Goal: Task Accomplishment & Management: Manage account settings

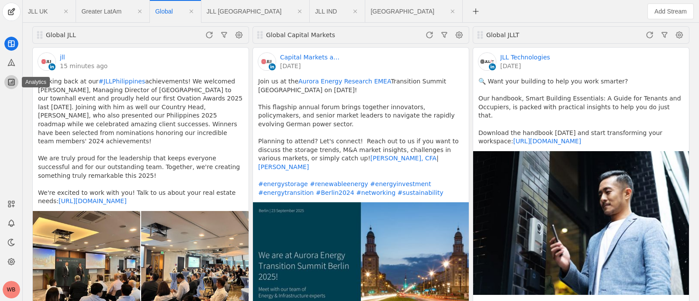
click at [10, 83] on icon at bounding box center [11, 82] width 6 height 6
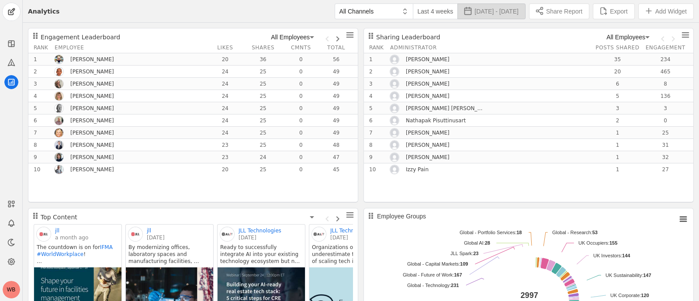
click at [475, 10] on span "[DATE] - [DATE]" at bounding box center [497, 11] width 44 height 9
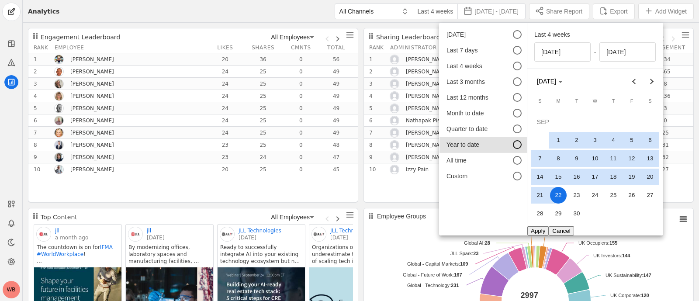
click at [515, 146] on div at bounding box center [517, 144] width 9 height 9
type input "[DATE]"
click at [538, 228] on button "Apply" at bounding box center [537, 230] width 21 height 9
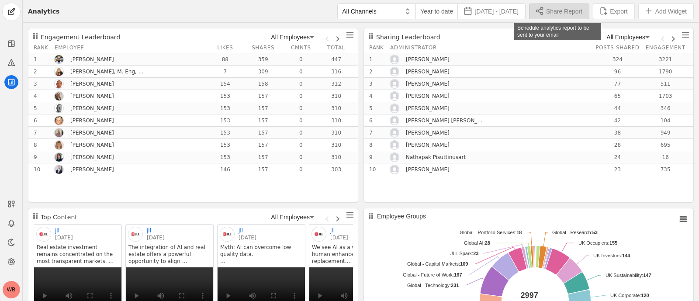
click at [551, 10] on span "Share Report" at bounding box center [564, 11] width 36 height 9
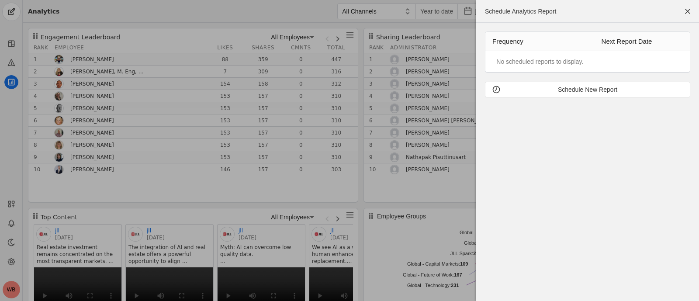
click at [567, 62] on td "No scheduled reports to display." at bounding box center [540, 62] width 88 height 10
click at [514, 46] on th "Frequency" at bounding box center [539, 41] width 109 height 19
click at [579, 84] on button "Schedule New Report" at bounding box center [587, 90] width 205 height 16
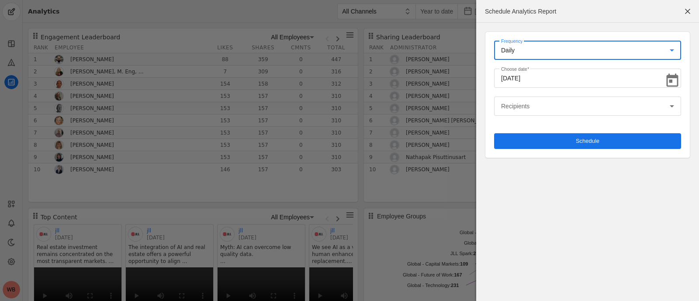
click at [673, 50] on select "Daily Weekly" at bounding box center [587, 50] width 173 height 9
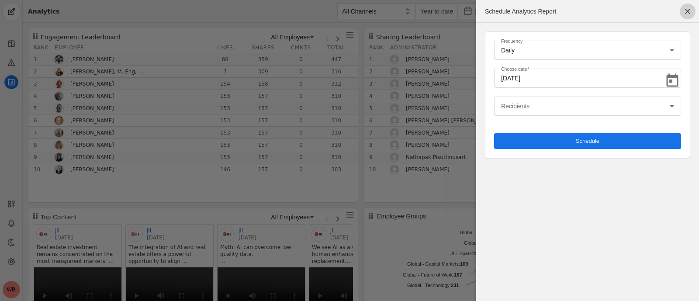
click at [690, 11] on span "button" at bounding box center [688, 11] width 16 height 16
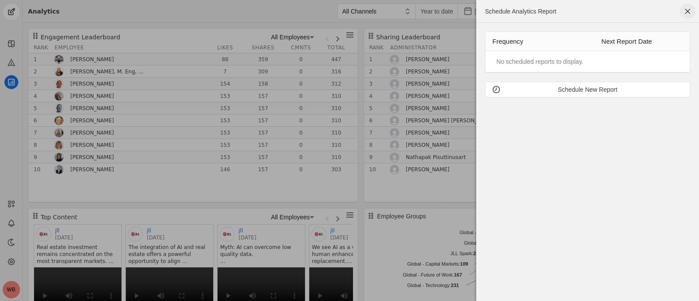
click at [688, 10] on span "button" at bounding box center [688, 11] width 16 height 16
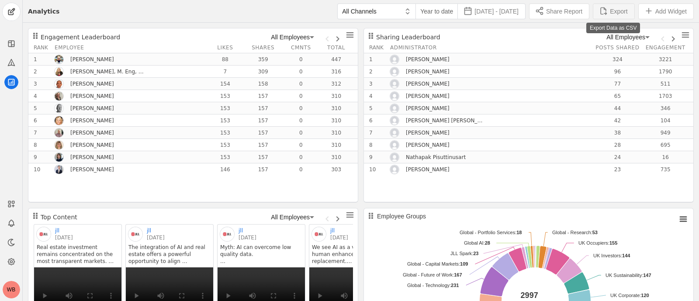
click at [614, 13] on span "Export" at bounding box center [618, 11] width 17 height 9
click at [610, 10] on span "Export" at bounding box center [618, 11] width 17 height 9
drag, startPoint x: 609, startPoint y: 10, endPoint x: 262, endPoint y: 10, distance: 346.9
click at [262, 10] on div "All Channels Year to date [DATE] - [DATE] Share Report Export Add Widget" at bounding box center [376, 11] width 634 height 22
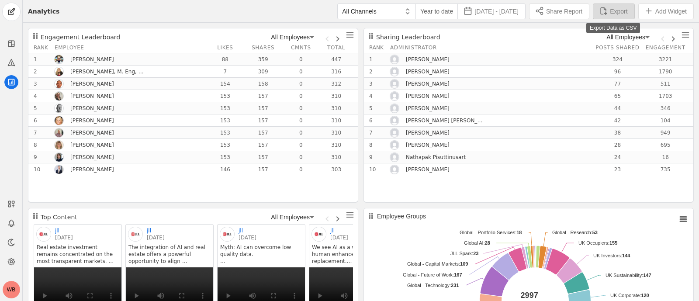
click at [603, 10] on span "button" at bounding box center [613, 11] width 41 height 15
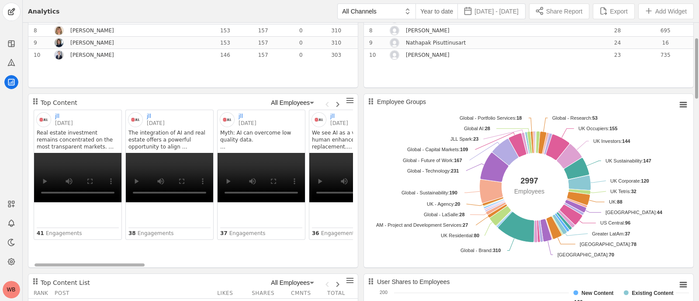
scroll to position [164, 0]
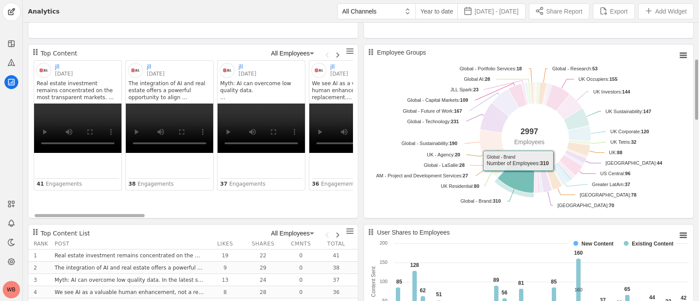
click at [519, 178] on icon "Employee Groups" at bounding box center [516, 178] width 36 height 31
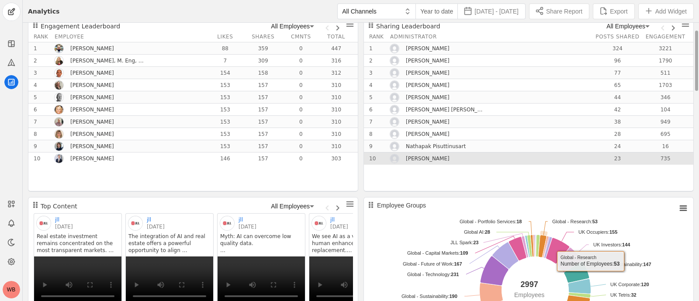
scroll to position [0, 0]
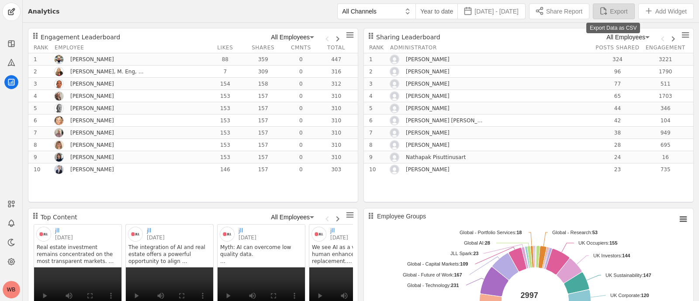
click at [607, 11] on span "button" at bounding box center [613, 11] width 41 height 15
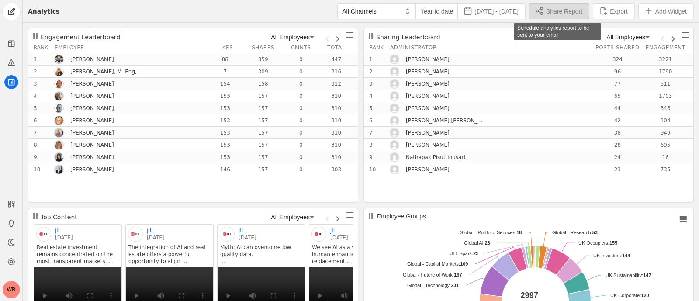
click at [554, 9] on span "Share Report" at bounding box center [564, 11] width 36 height 9
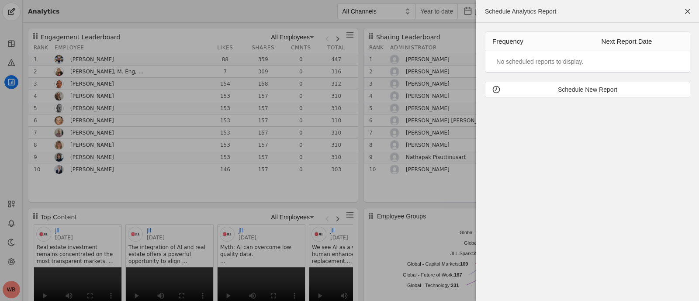
click at [557, 63] on td "No scheduled reports to display." at bounding box center [540, 62] width 88 height 10
click at [597, 94] on span "button" at bounding box center [587, 89] width 204 height 15
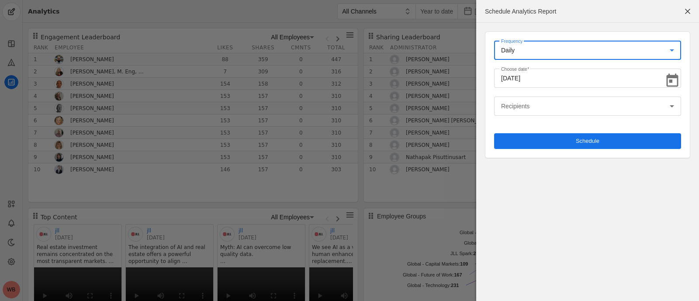
click at [671, 49] on select "Daily Weekly" at bounding box center [587, 50] width 173 height 9
select select "1"
click at [501, 46] on select "Daily Weekly" at bounding box center [587, 50] width 173 height 9
click at [671, 105] on icon at bounding box center [672, 106] width 10 height 10
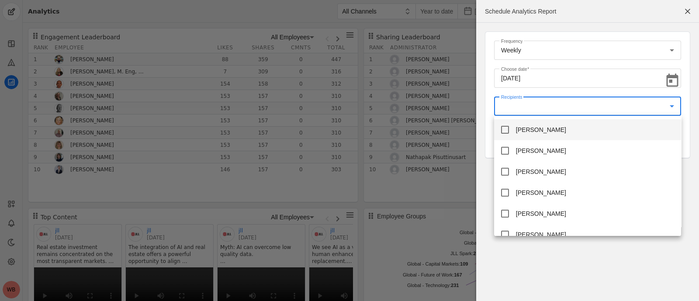
click at [557, 104] on div at bounding box center [349, 150] width 699 height 301
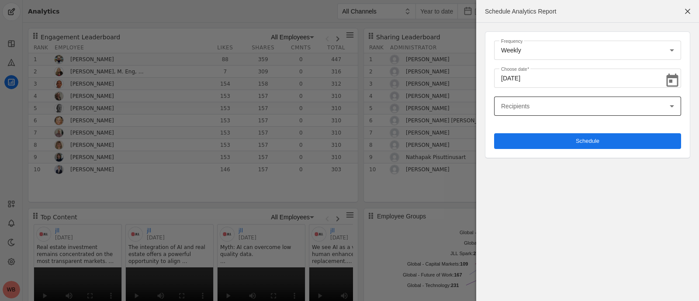
click at [551, 104] on span at bounding box center [585, 106] width 169 height 9
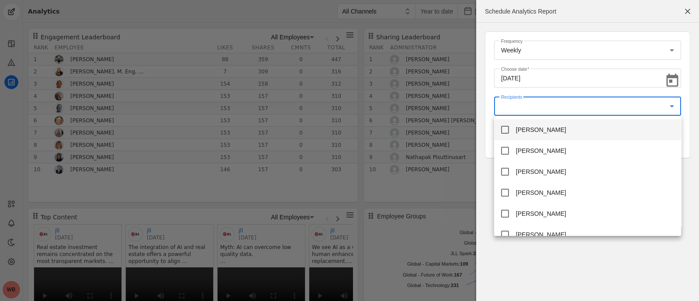
scroll to position [2043, 0]
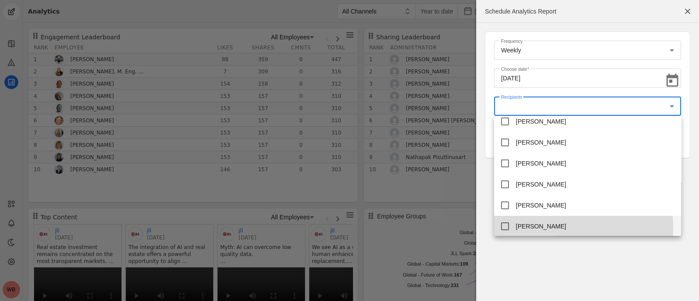
click at [503, 229] on mat-pseudo-checkbox at bounding box center [505, 226] width 8 height 8
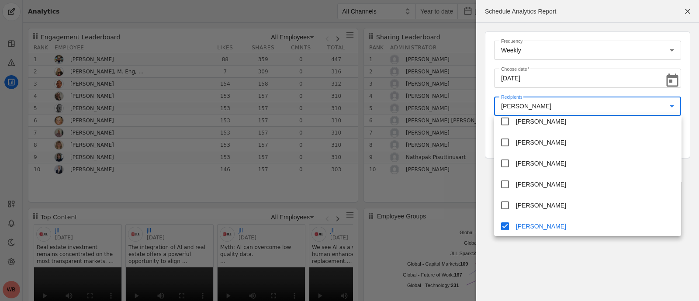
click at [623, 270] on div at bounding box center [349, 150] width 699 height 301
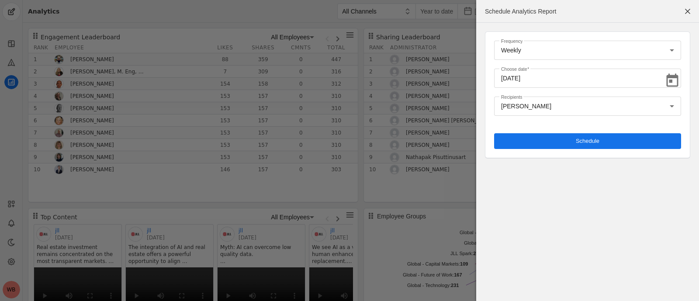
click at [600, 138] on span "submit" at bounding box center [587, 141] width 187 height 16
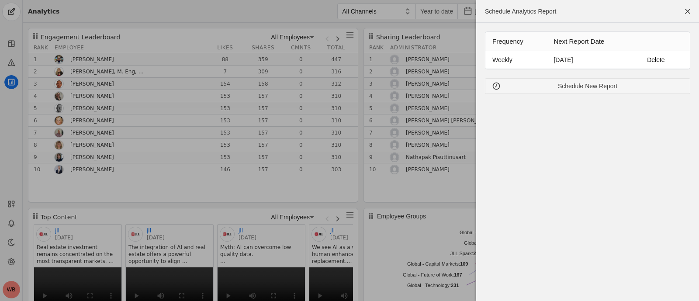
click at [560, 88] on div "Schedule New Report" at bounding box center [587, 86] width 191 height 9
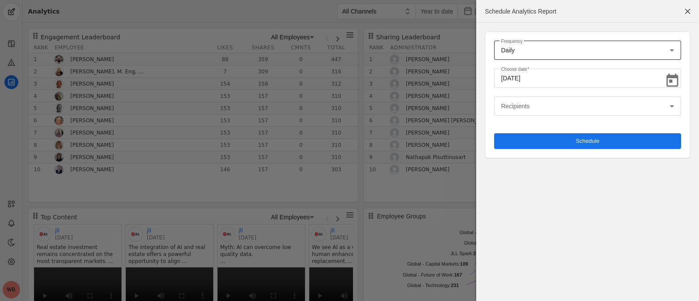
click at [671, 49] on select "Daily Weekly" at bounding box center [587, 50] width 173 height 9
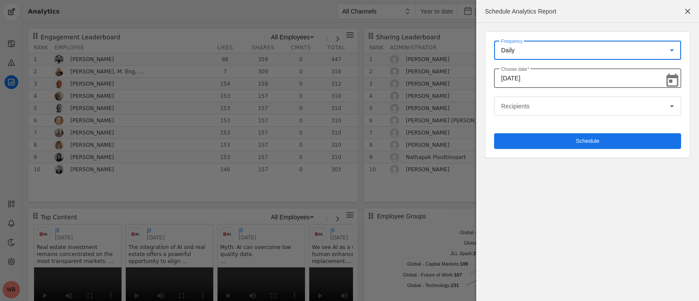
click at [551, 83] on div "[DATE]" at bounding box center [580, 78] width 159 height 19
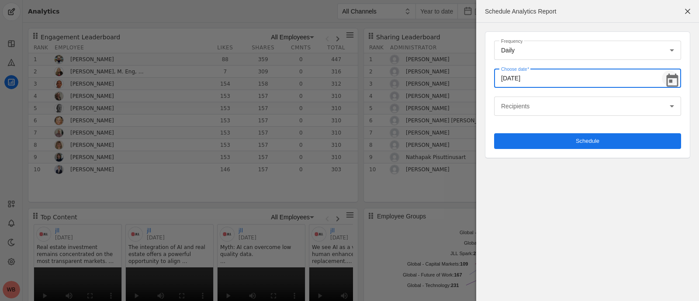
click at [674, 79] on span "Open calendar" at bounding box center [670, 78] width 16 height 16
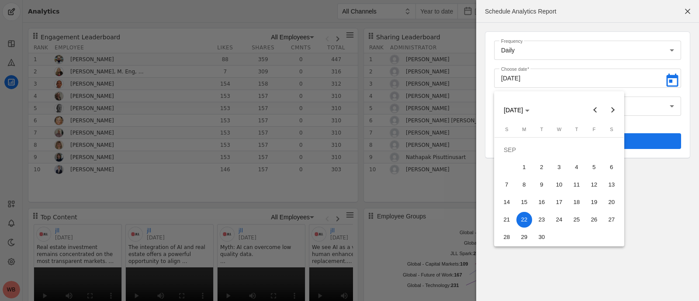
click at [540, 221] on span "23" at bounding box center [542, 220] width 16 height 16
type input "[DATE]"
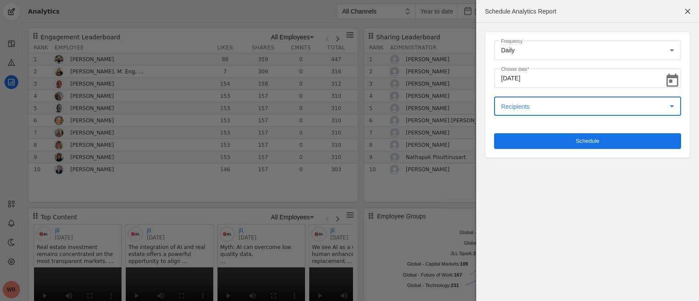
click at [673, 103] on icon at bounding box center [672, 106] width 10 height 10
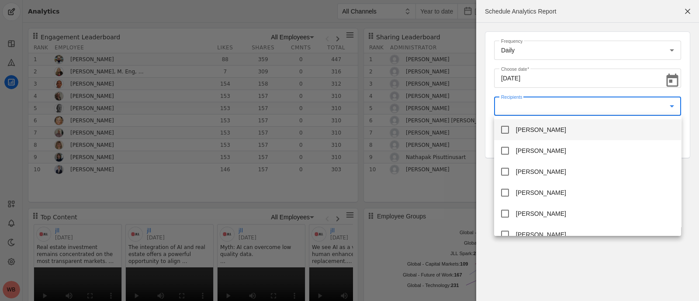
click at [533, 105] on div at bounding box center [349, 150] width 699 height 301
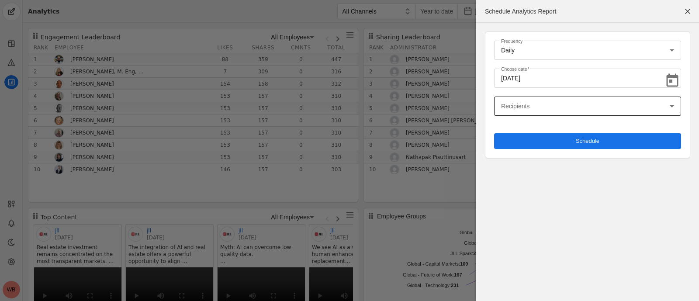
click at [513, 103] on mat-label "Recipients" at bounding box center [515, 106] width 28 height 10
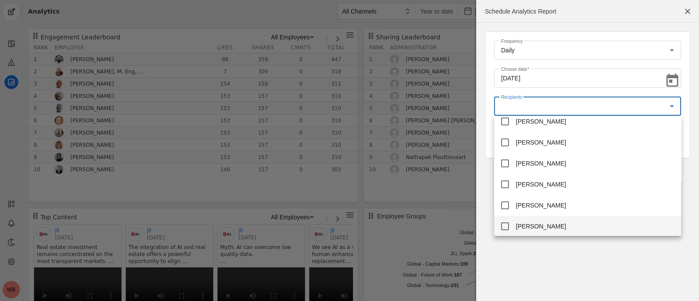
click at [503, 228] on mat-pseudo-checkbox at bounding box center [505, 226] width 8 height 8
click at [568, 263] on div at bounding box center [349, 150] width 699 height 301
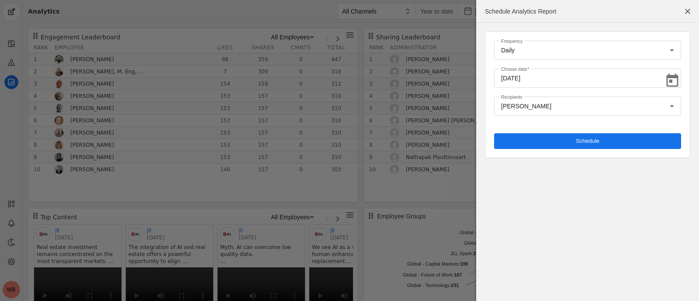
click at [593, 137] on span "Schedule" at bounding box center [588, 141] width 24 height 9
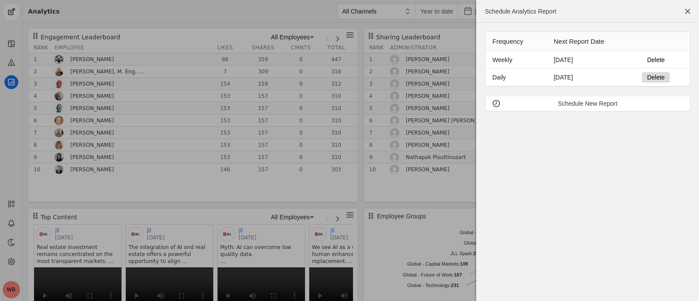
click at [655, 77] on span "Delete" at bounding box center [655, 77] width 17 height 9
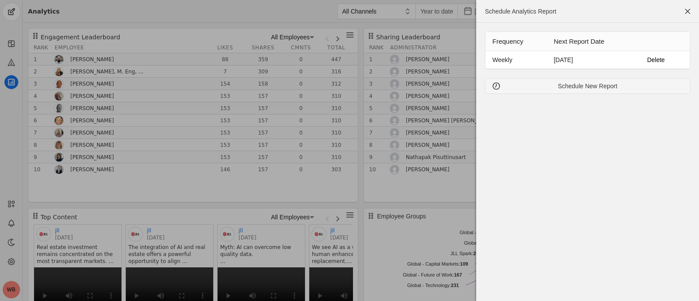
click at [594, 84] on div "Schedule New Report" at bounding box center [587, 86] width 191 height 9
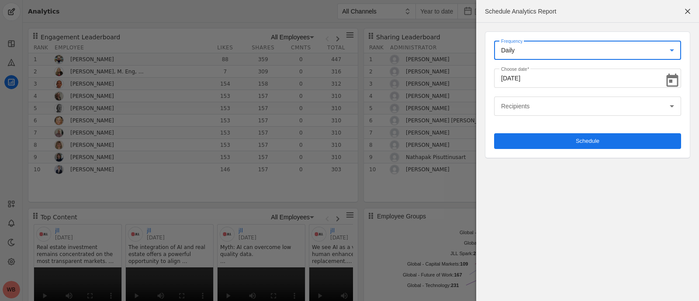
drag, startPoint x: 673, startPoint y: 52, endPoint x: 664, endPoint y: 52, distance: 9.2
click at [673, 52] on select "Daily Weekly" at bounding box center [587, 50] width 173 height 9
select select "1"
click at [501, 46] on select "Daily Weekly" at bounding box center [587, 50] width 173 height 9
click at [677, 80] on span "Open calendar" at bounding box center [670, 78] width 16 height 16
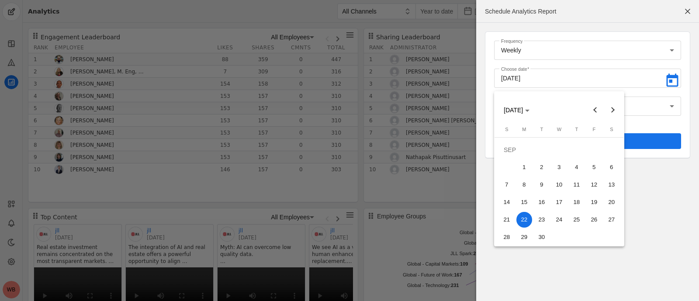
click at [543, 219] on span "23" at bounding box center [542, 220] width 16 height 16
type input "[DATE]"
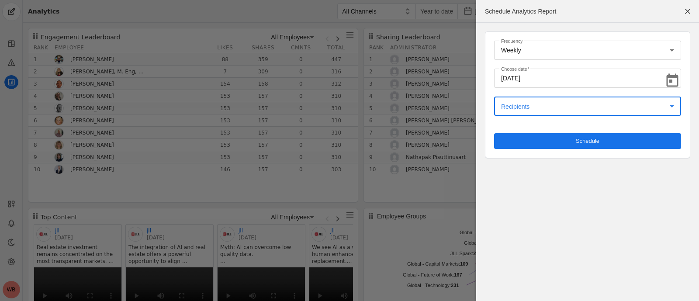
click at [577, 110] on span at bounding box center [585, 106] width 169 height 9
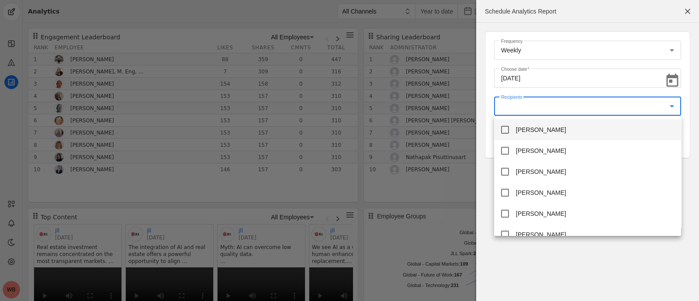
click at [513, 106] on div at bounding box center [349, 150] width 699 height 301
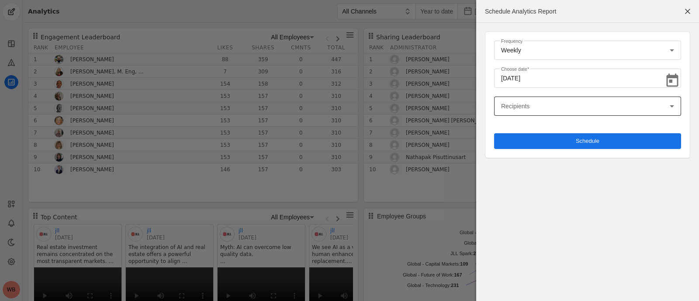
click at [516, 106] on mat-label "Recipients" at bounding box center [515, 106] width 28 height 10
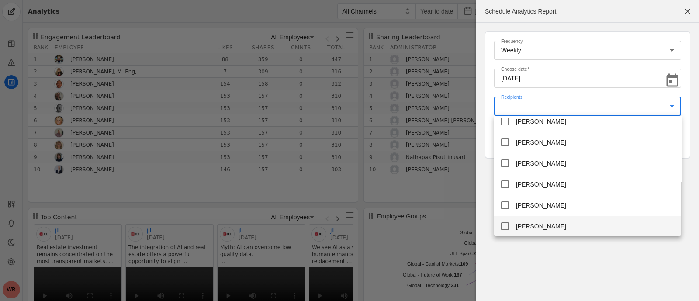
click at [516, 105] on div at bounding box center [349, 150] width 699 height 301
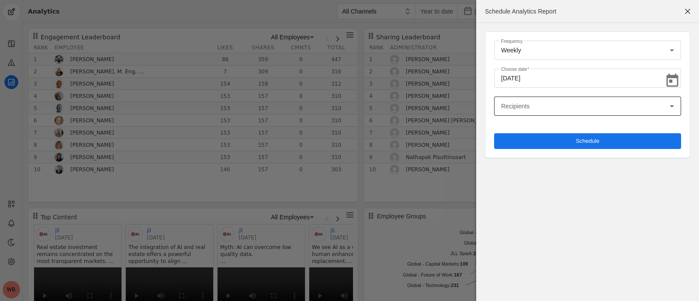
click at [516, 104] on mat-label "Recipients" at bounding box center [515, 106] width 28 height 10
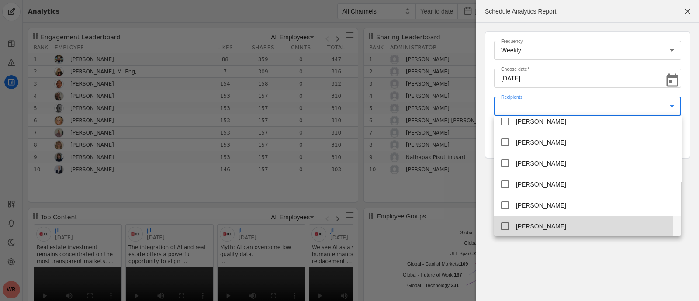
click at [526, 224] on span "[PERSON_NAME]" at bounding box center [541, 226] width 50 height 9
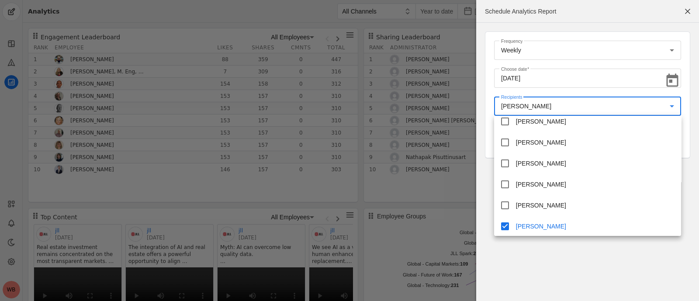
click at [583, 250] on div at bounding box center [349, 150] width 699 height 301
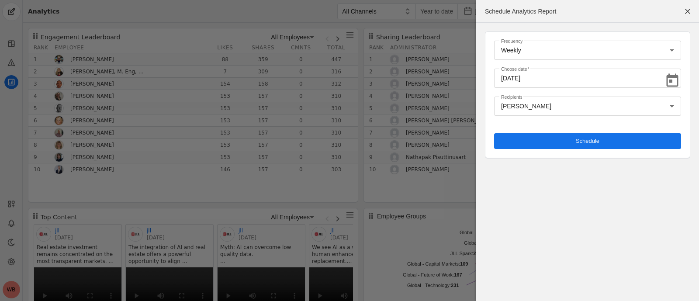
click at [577, 142] on span "Schedule" at bounding box center [588, 141] width 24 height 9
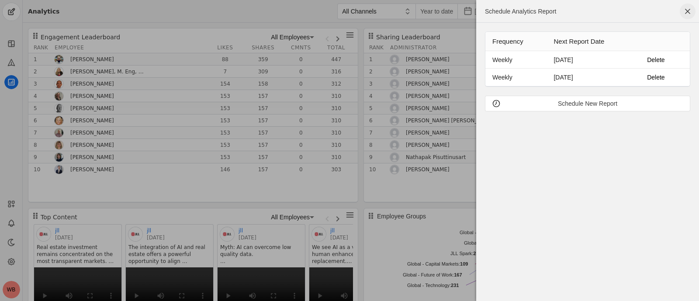
click at [689, 9] on span "button" at bounding box center [688, 11] width 16 height 16
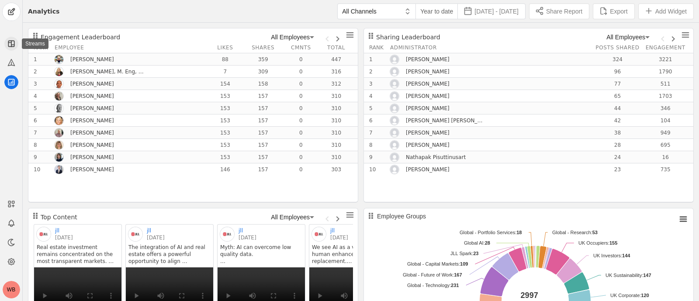
click at [8, 40] on icon at bounding box center [11, 43] width 9 height 9
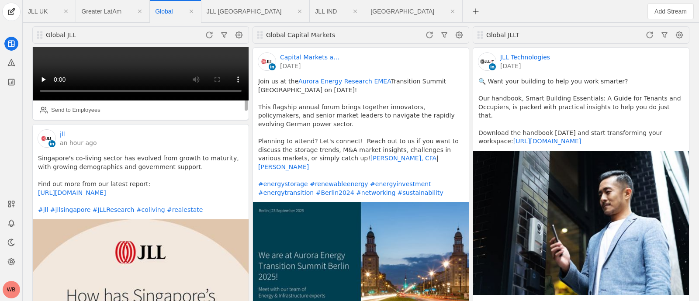
scroll to position [382, 0]
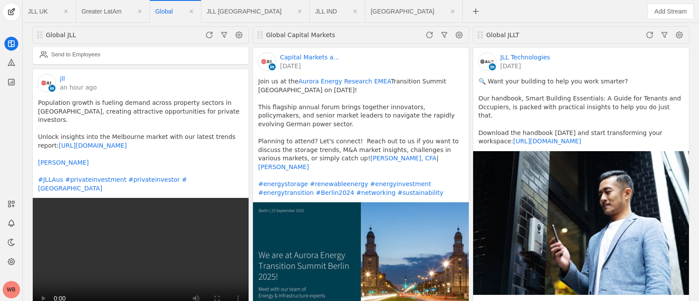
click at [228, 8] on span "JLL [GEOGRAPHIC_DATA]" at bounding box center [244, 11] width 75 height 6
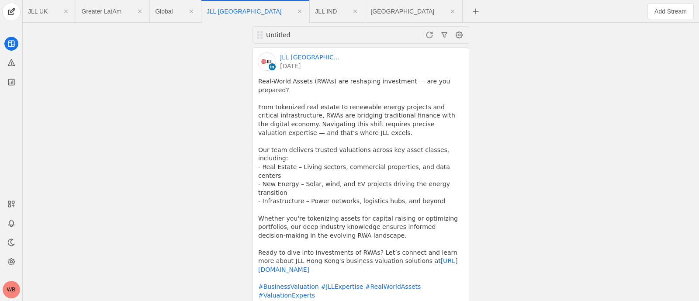
click at [159, 11] on span "Global" at bounding box center [163, 11] width 17 height 6
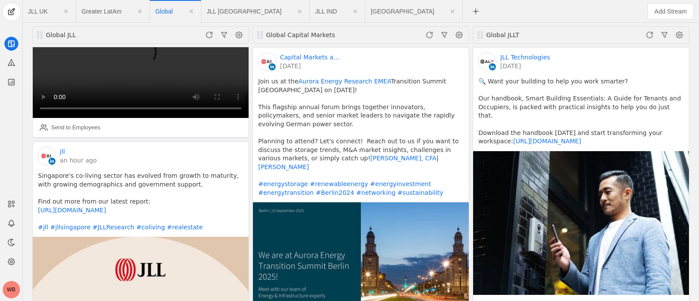
scroll to position [601, 0]
